Goal: Task Accomplishment & Management: Manage account settings

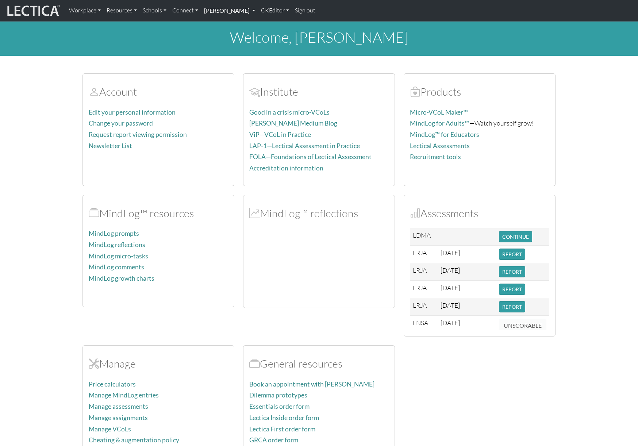
click at [223, 13] on link "[PERSON_NAME]" at bounding box center [229, 10] width 57 height 15
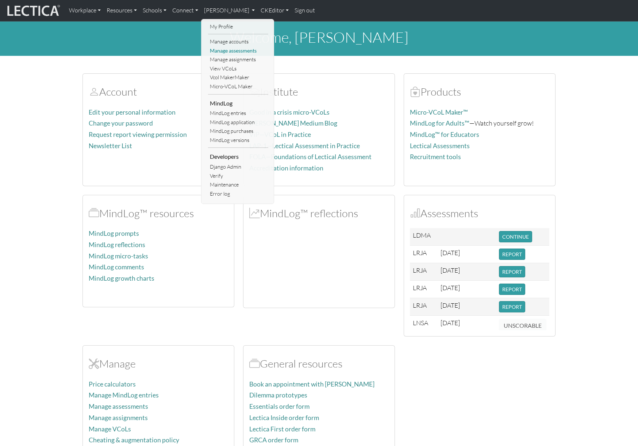
click at [228, 50] on link "Manage assessments" at bounding box center [238, 50] width 60 height 9
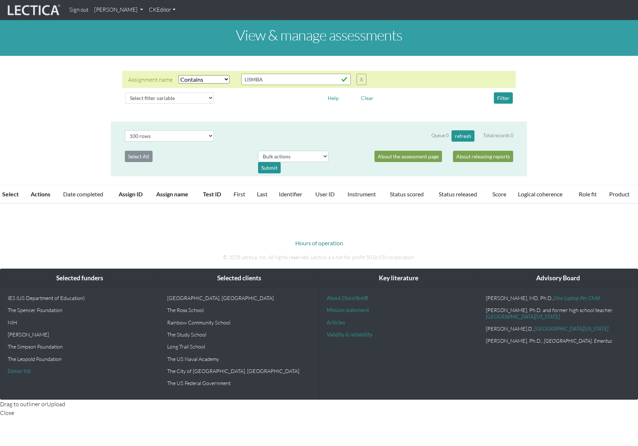
select select "icontains"
select select "100"
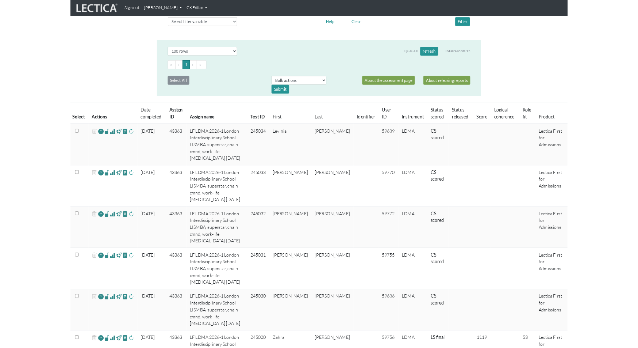
scroll to position [33, 0]
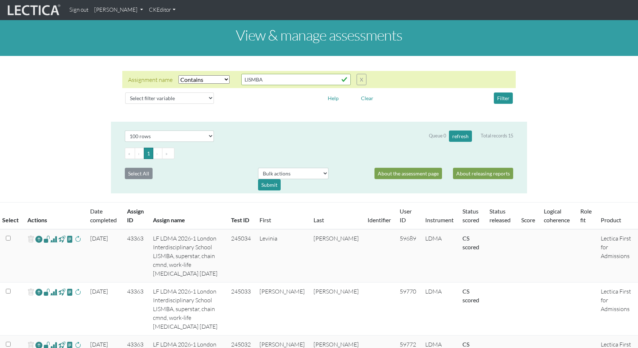
select select "icontains"
select select "100"
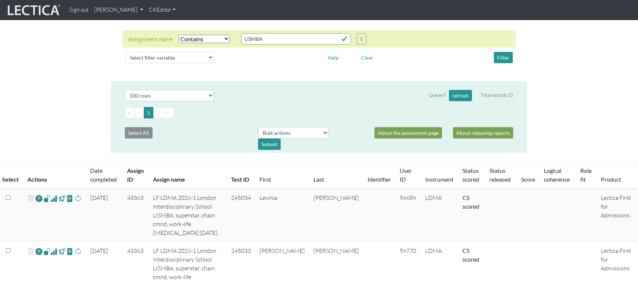
scroll to position [50, 0]
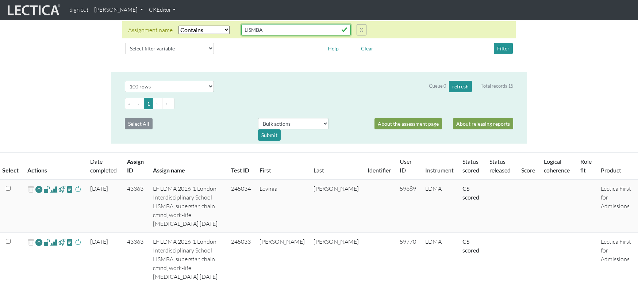
click at [279, 30] on input "LISMBA" at bounding box center [296, 29] width 110 height 11
click at [120, 13] on link "[PERSON_NAME]" at bounding box center [118, 10] width 55 height 14
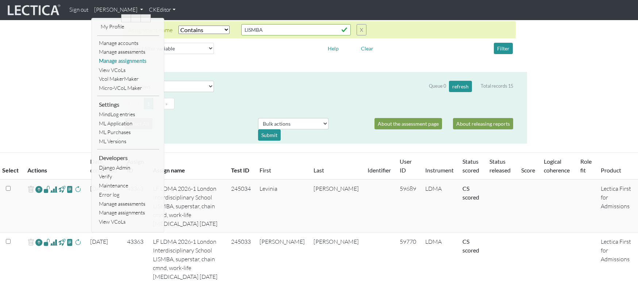
click at [122, 60] on link "Manage assignments" at bounding box center [128, 61] width 62 height 9
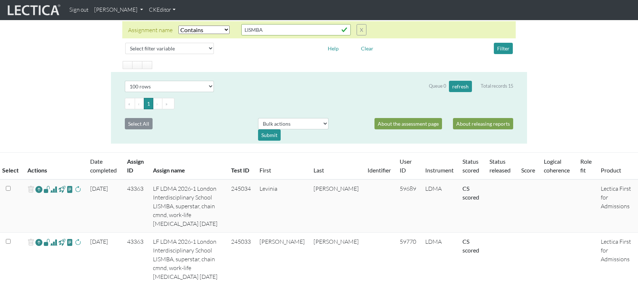
click at [139, 188] on td "43363" at bounding box center [136, 205] width 26 height 53
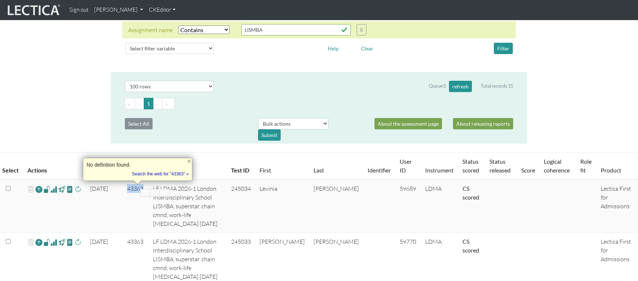
copy td "43363"
click at [46, 238] on span at bounding box center [46, 242] width 7 height 8
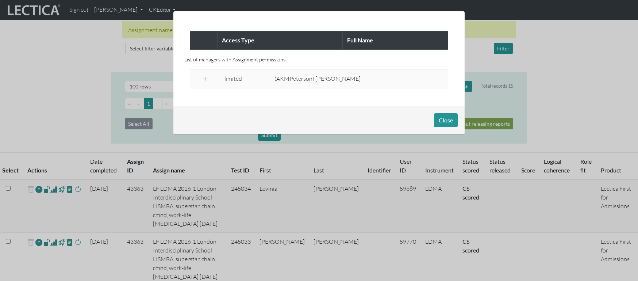
click at [60, 82] on div "Access Type Full Name List of managers with Assignment permissions. limited (AK…" at bounding box center [319, 140] width 638 height 281
